Goal: Transaction & Acquisition: Purchase product/service

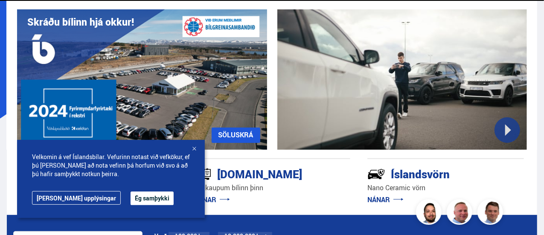
scroll to position [51, 0]
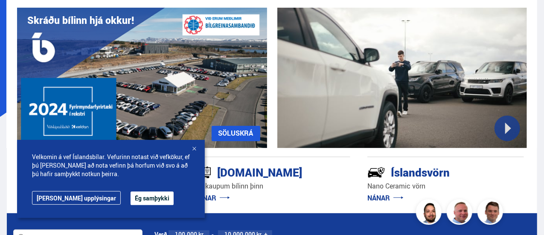
click at [130, 201] on button "Ég samþykki" at bounding box center [151, 198] width 43 height 14
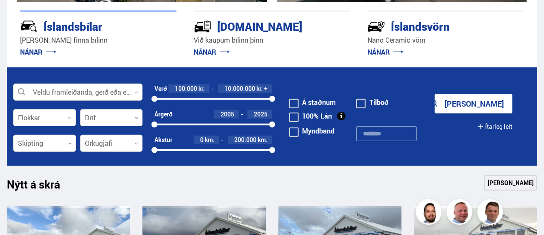
scroll to position [205, 0]
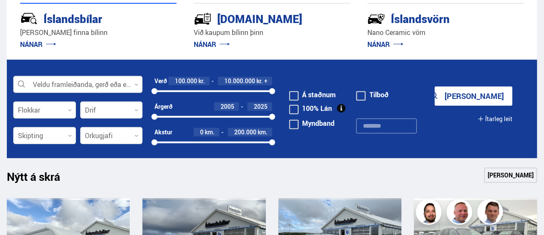
click at [111, 85] on div at bounding box center [77, 84] width 129 height 17
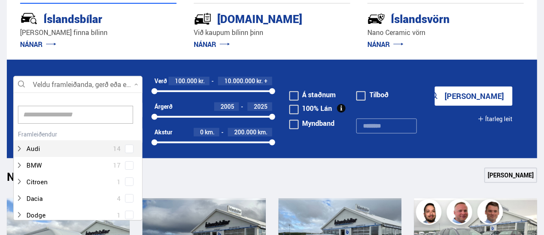
scroll to position [127, 127]
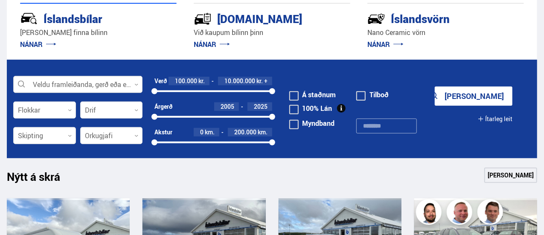
click at [111, 85] on div at bounding box center [77, 84] width 129 height 17
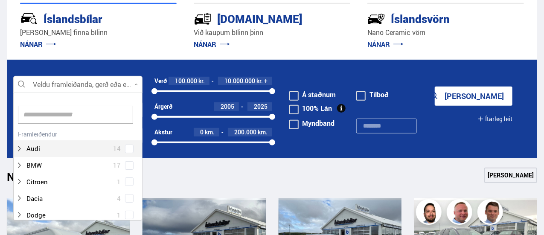
click at [96, 116] on input at bounding box center [75, 115] width 115 height 18
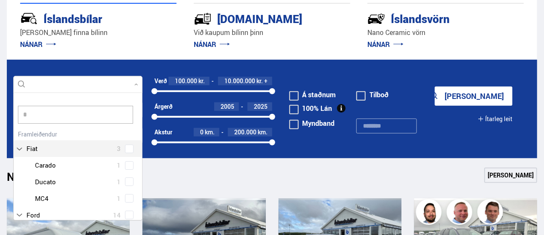
scroll to position [0, 0]
type input "****"
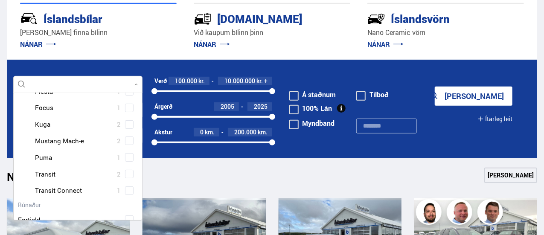
scroll to position [124, 0]
click at [51, 173] on div at bounding box center [86, 174] width 107 height 12
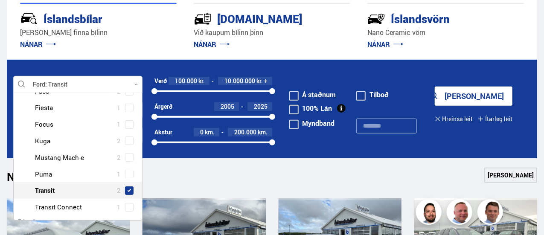
click at [127, 189] on span at bounding box center [128, 190] width 3 height 3
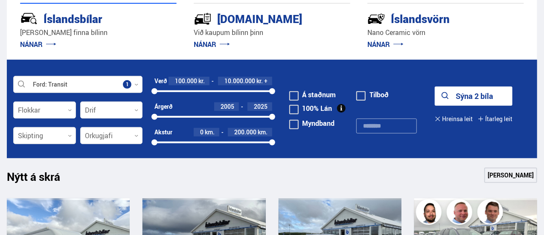
click at [470, 96] on button "Sýna 2 bíla" at bounding box center [473, 96] width 78 height 19
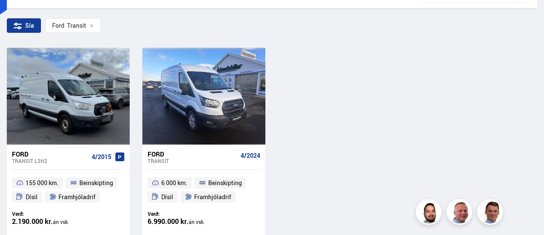
scroll to position [153, 0]
